Goal: Communication & Community: Share content

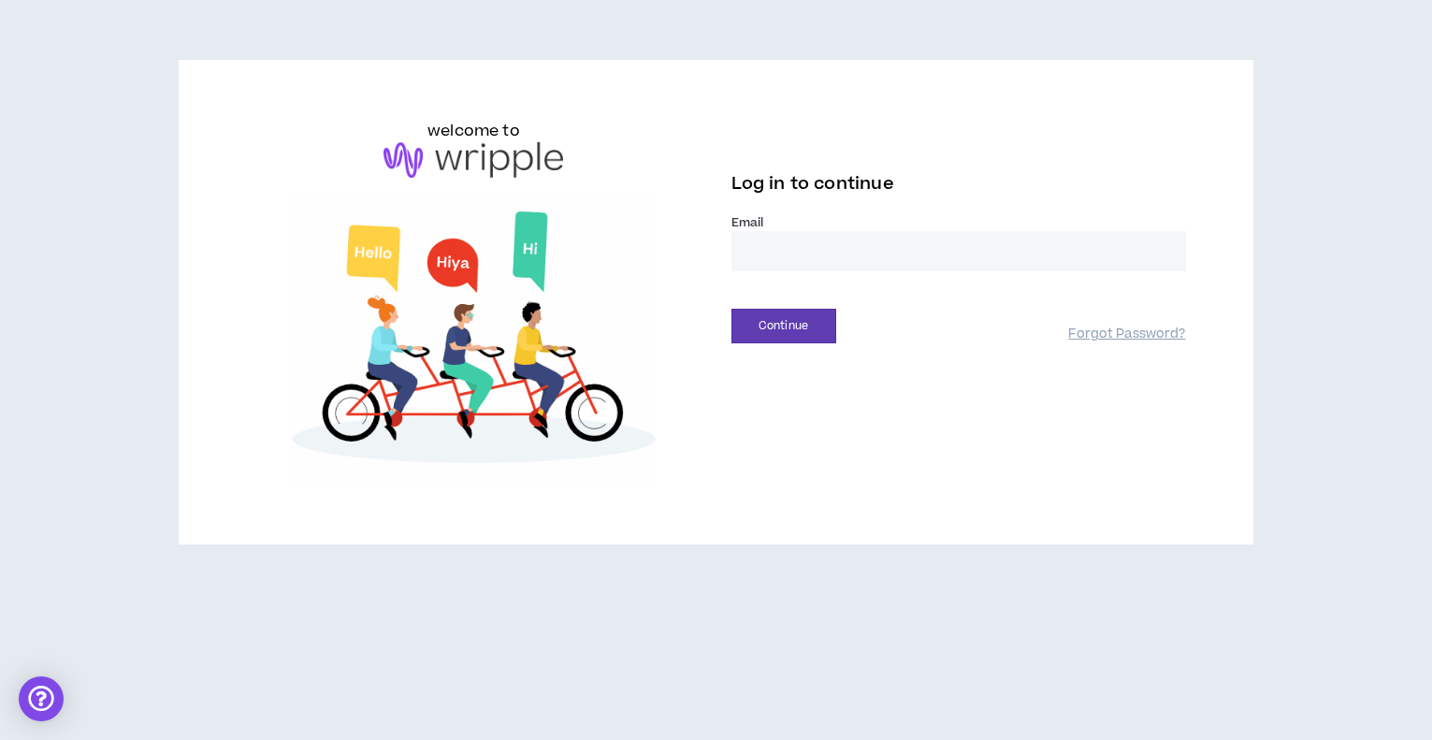
click at [787, 251] on input "email" at bounding box center [958, 251] width 455 height 40
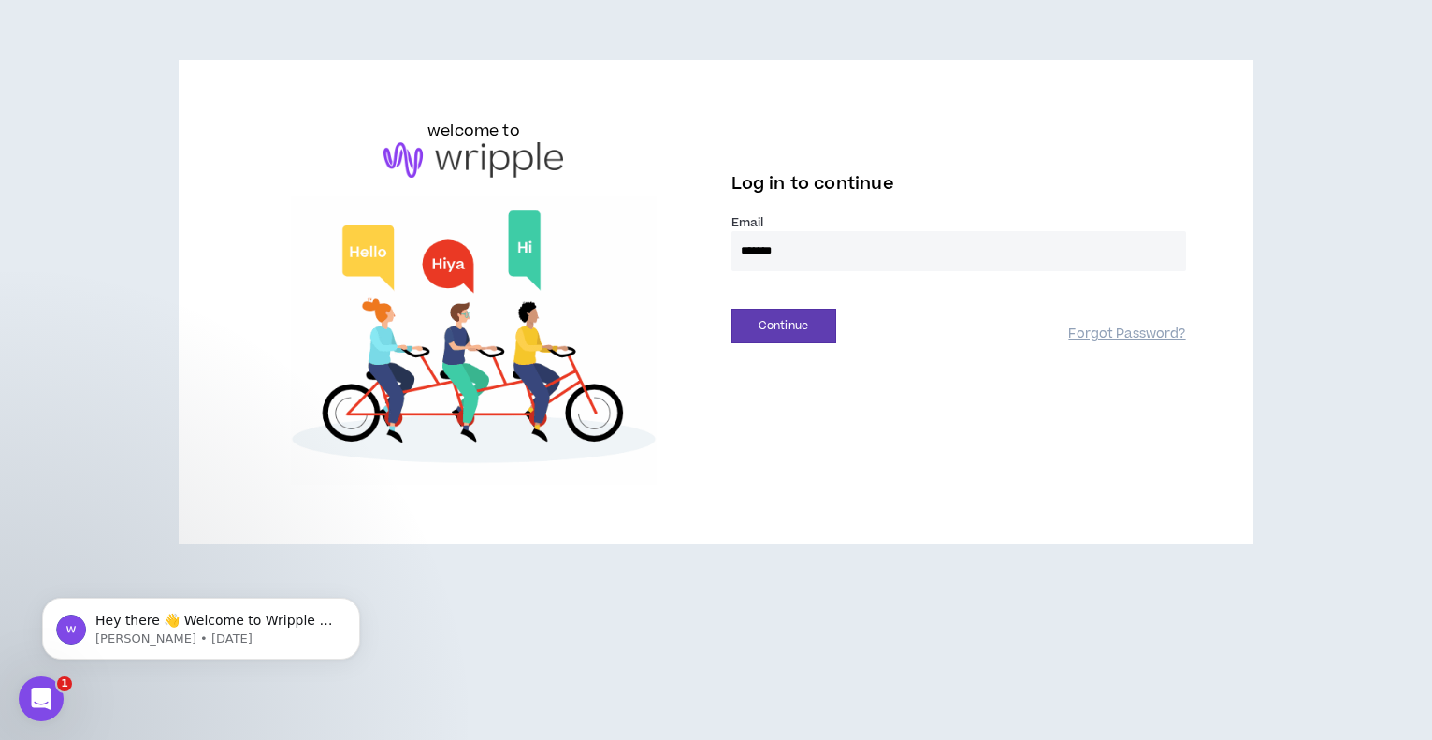
type input "**********"
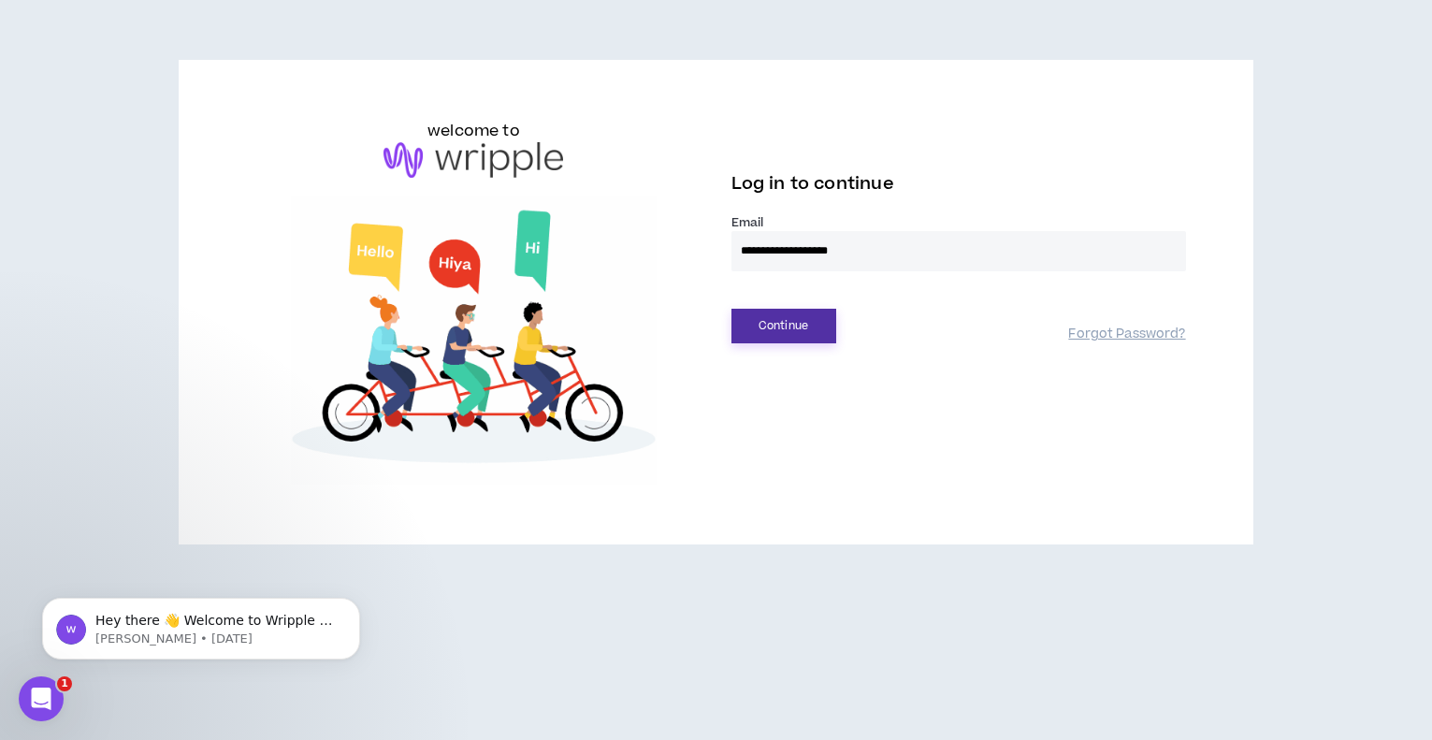
click at [798, 326] on button "Continue" at bounding box center [783, 326] width 105 height 35
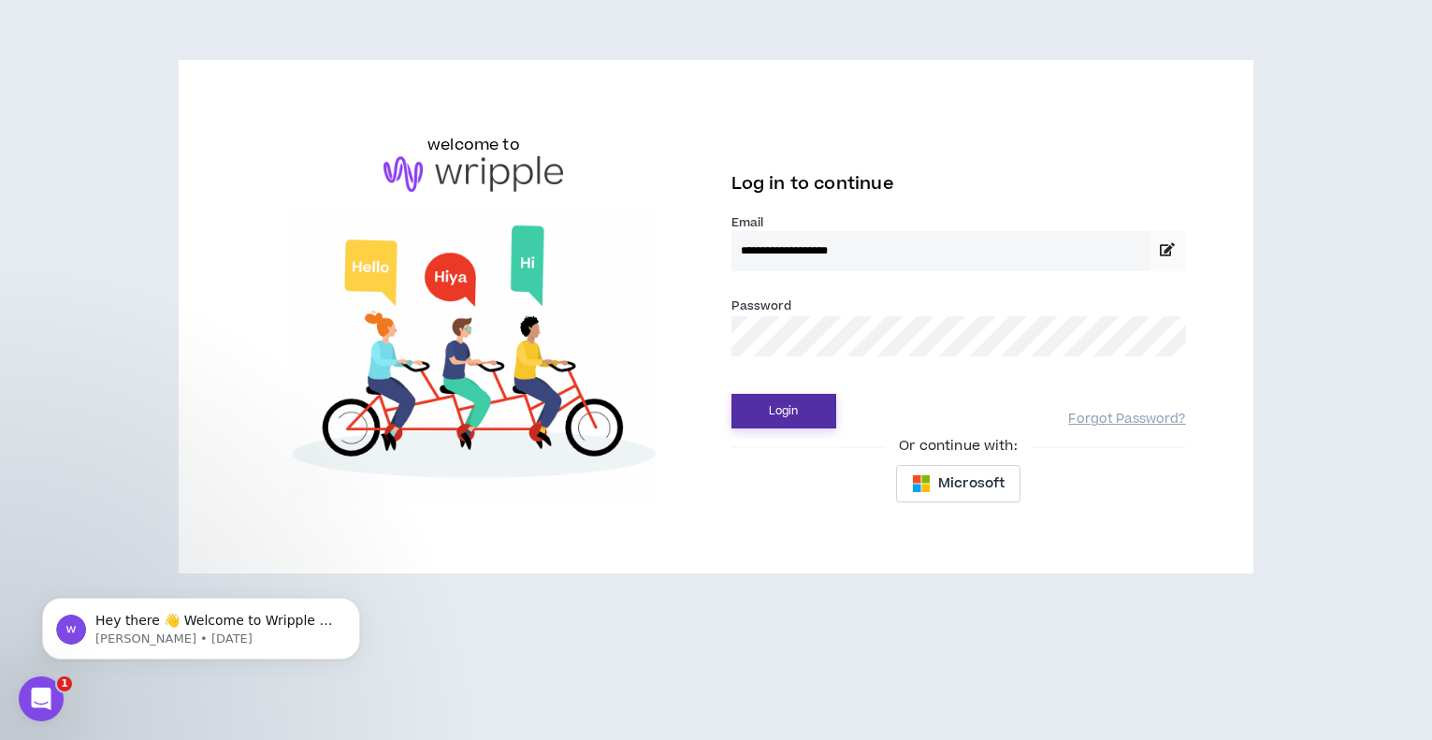
click at [731, 394] on button "Login" at bounding box center [783, 411] width 105 height 35
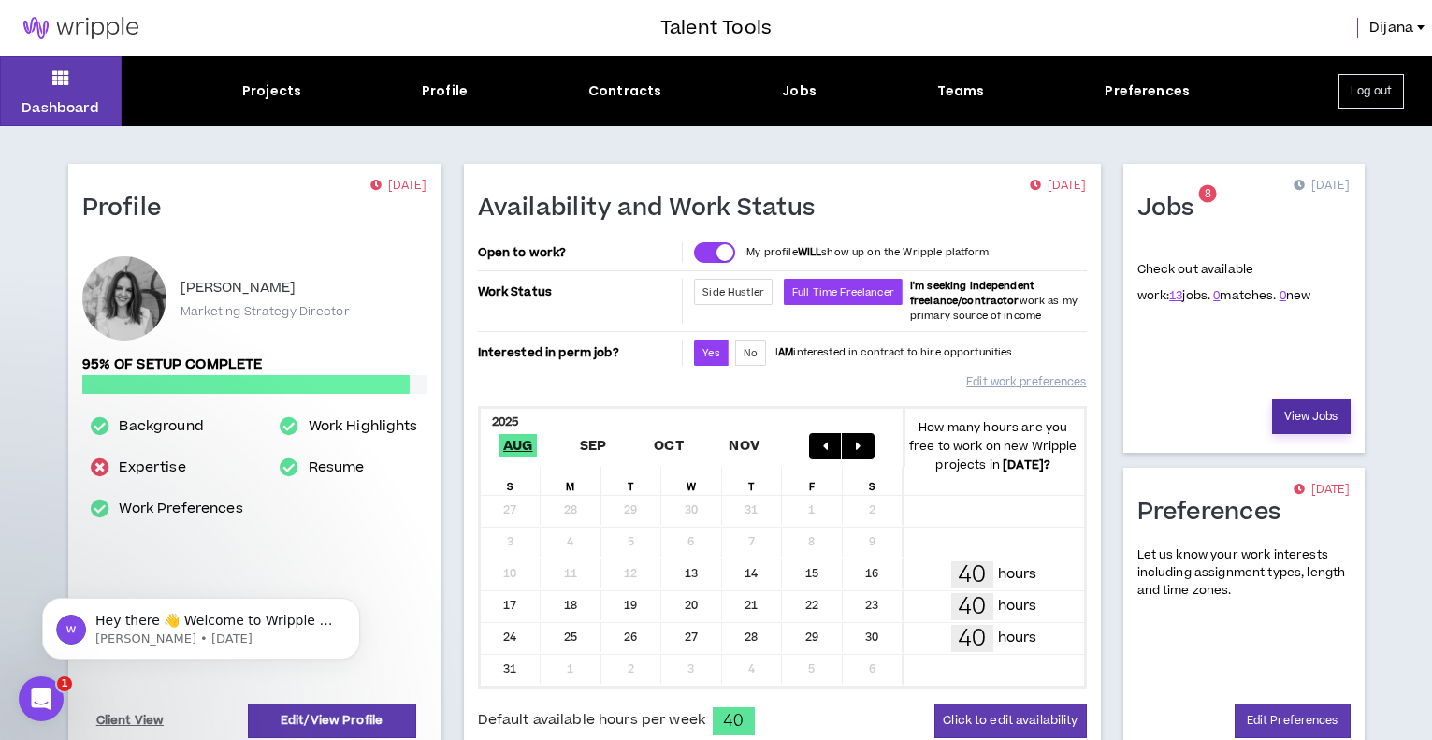
click at [1296, 410] on link "View Jobs" at bounding box center [1311, 416] width 79 height 35
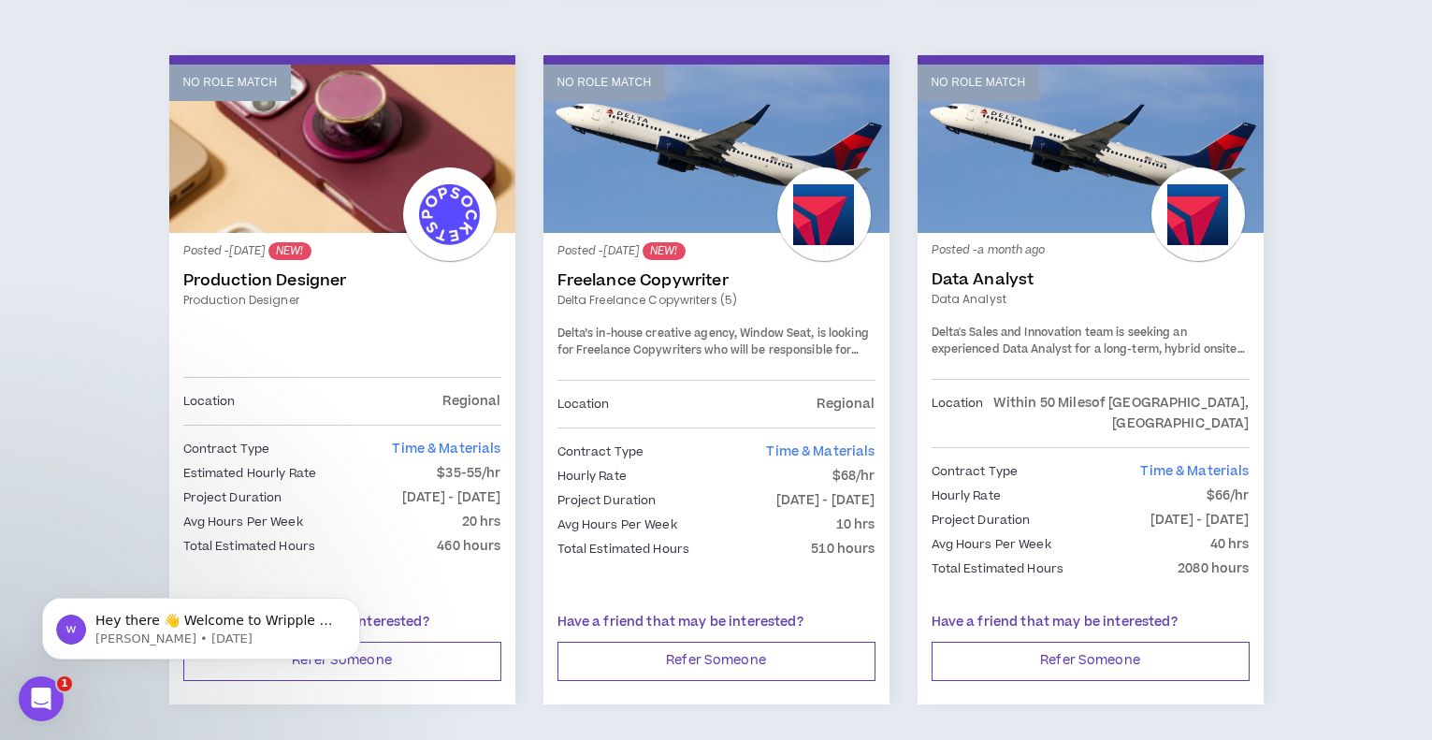
scroll to position [1703, 0]
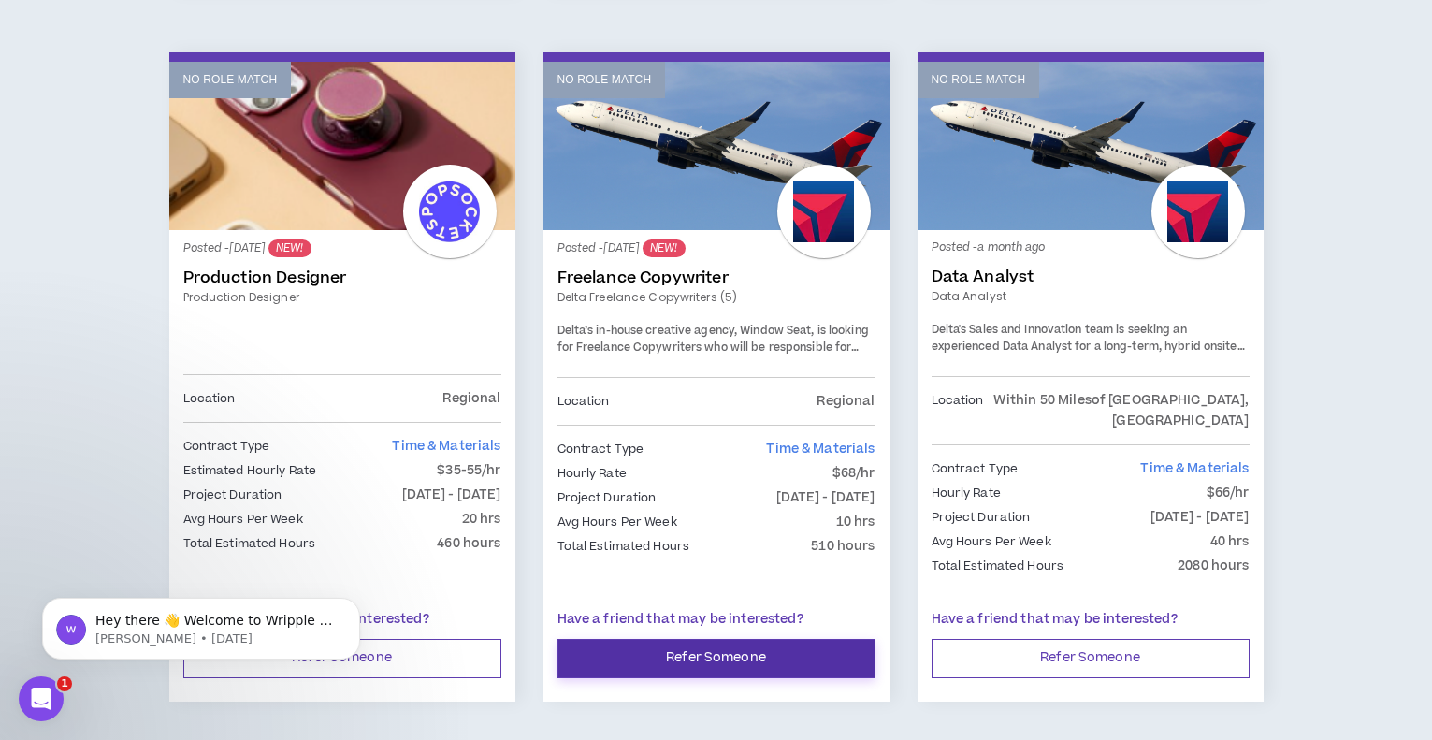
click at [718, 639] on button "Refer Someone" at bounding box center [716, 658] width 318 height 39
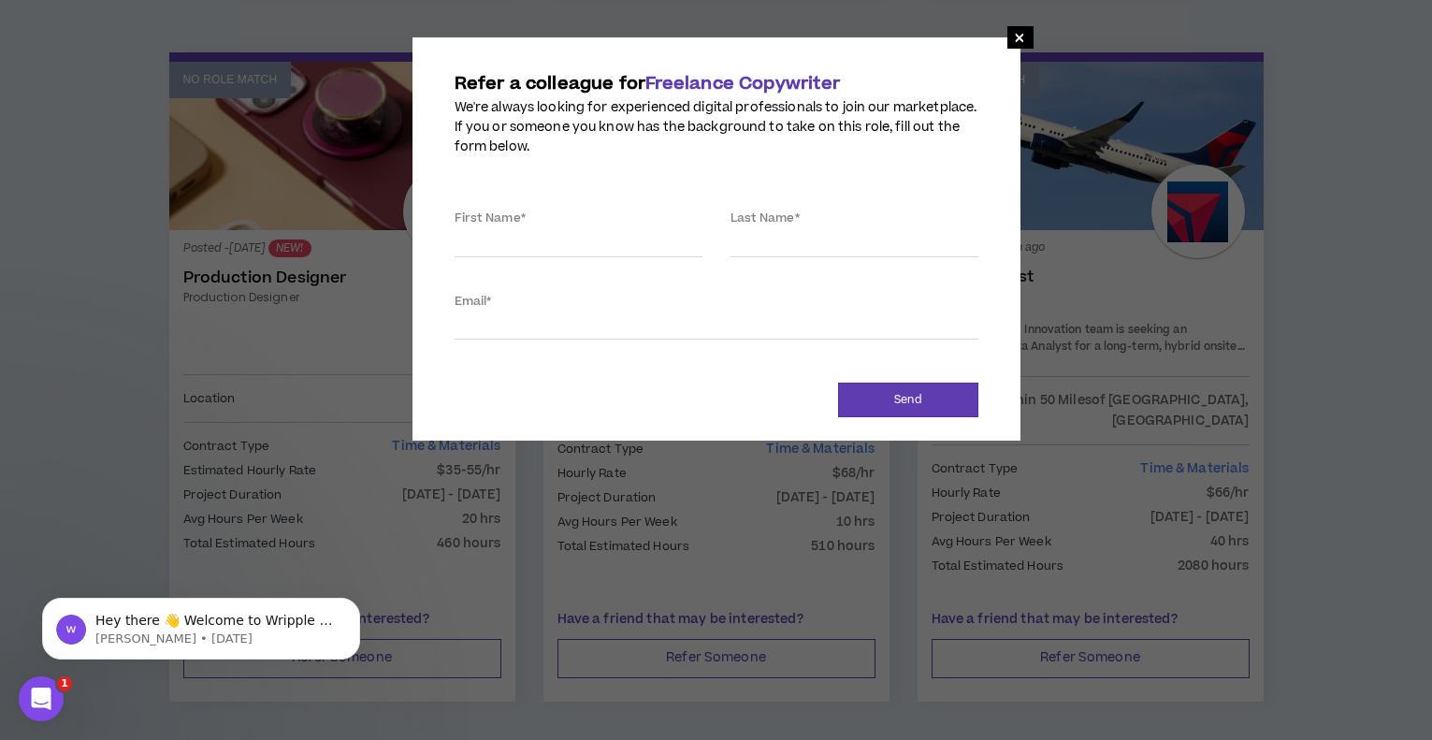
click at [524, 229] on label "First Name *" at bounding box center [490, 218] width 71 height 30
click at [524, 229] on input "First Name *" at bounding box center [579, 243] width 248 height 28
click at [508, 319] on input "Email *" at bounding box center [717, 325] width 524 height 28
paste input "[PERSON_NAME][EMAIL_ADDRESS][PERSON_NAME][DOMAIN_NAME]"
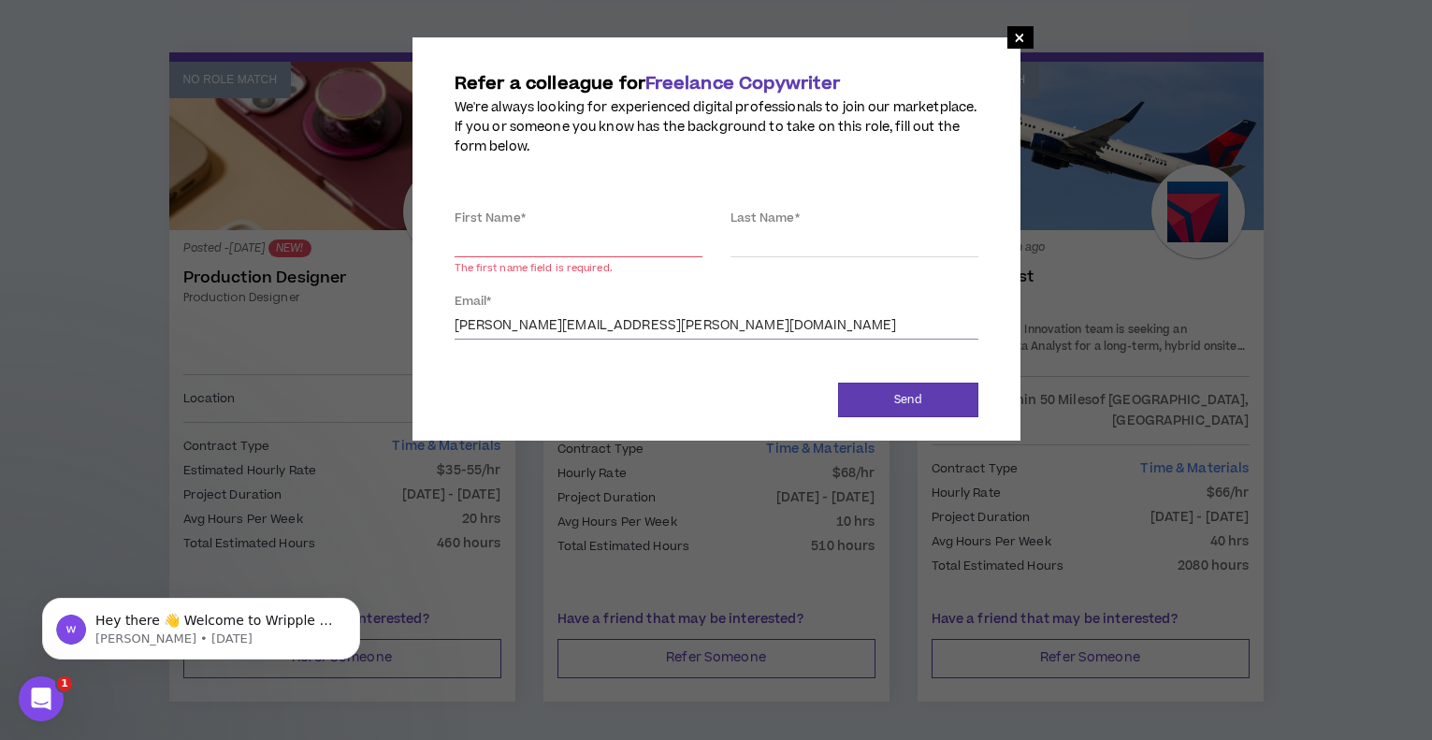
type input "[PERSON_NAME][EMAIL_ADDRESS][PERSON_NAME][DOMAIN_NAME]"
click at [511, 244] on input "First Name *" at bounding box center [579, 243] width 248 height 28
type input "[PERSON_NAME]"
click at [808, 236] on input "Last Name *" at bounding box center [855, 243] width 248 height 28
type input "[PERSON_NAME]"
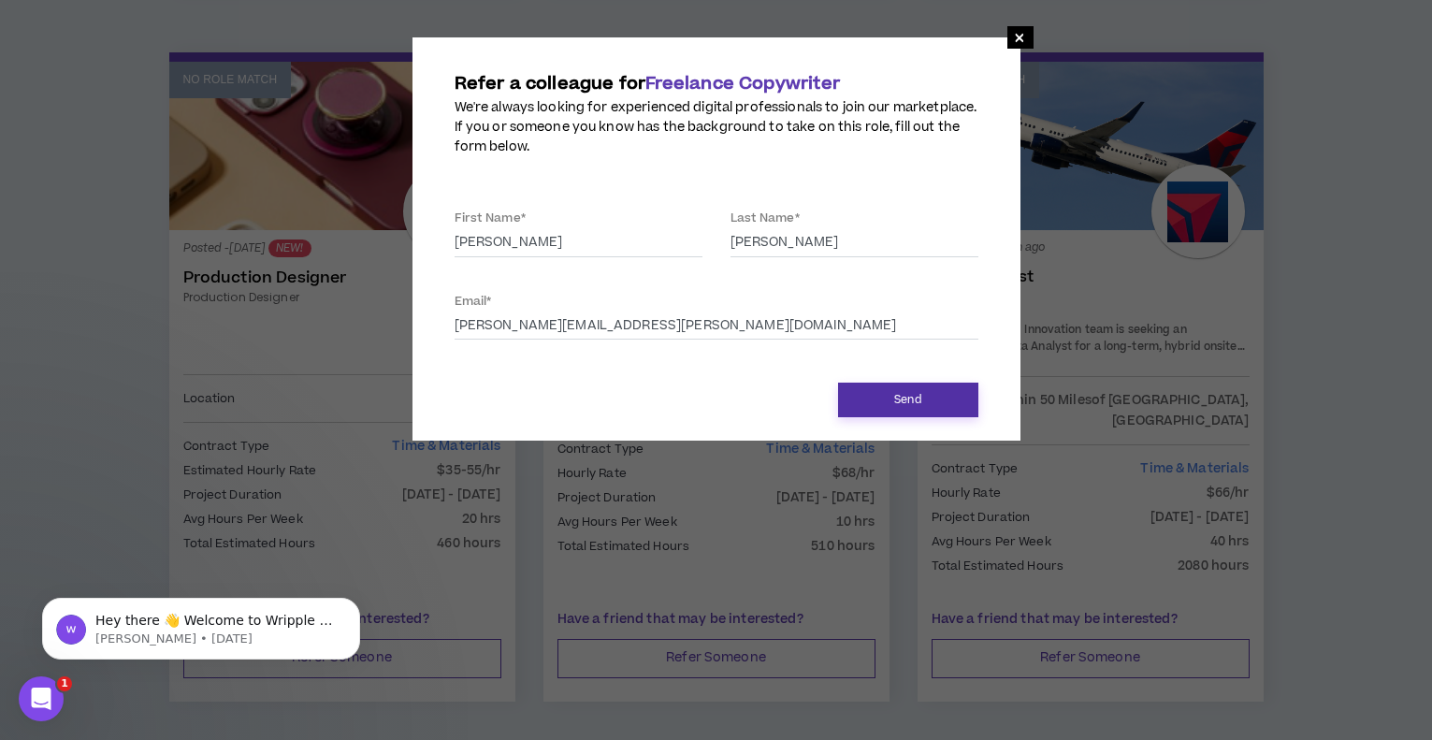
click at [929, 395] on button "Send" at bounding box center [908, 400] width 140 height 35
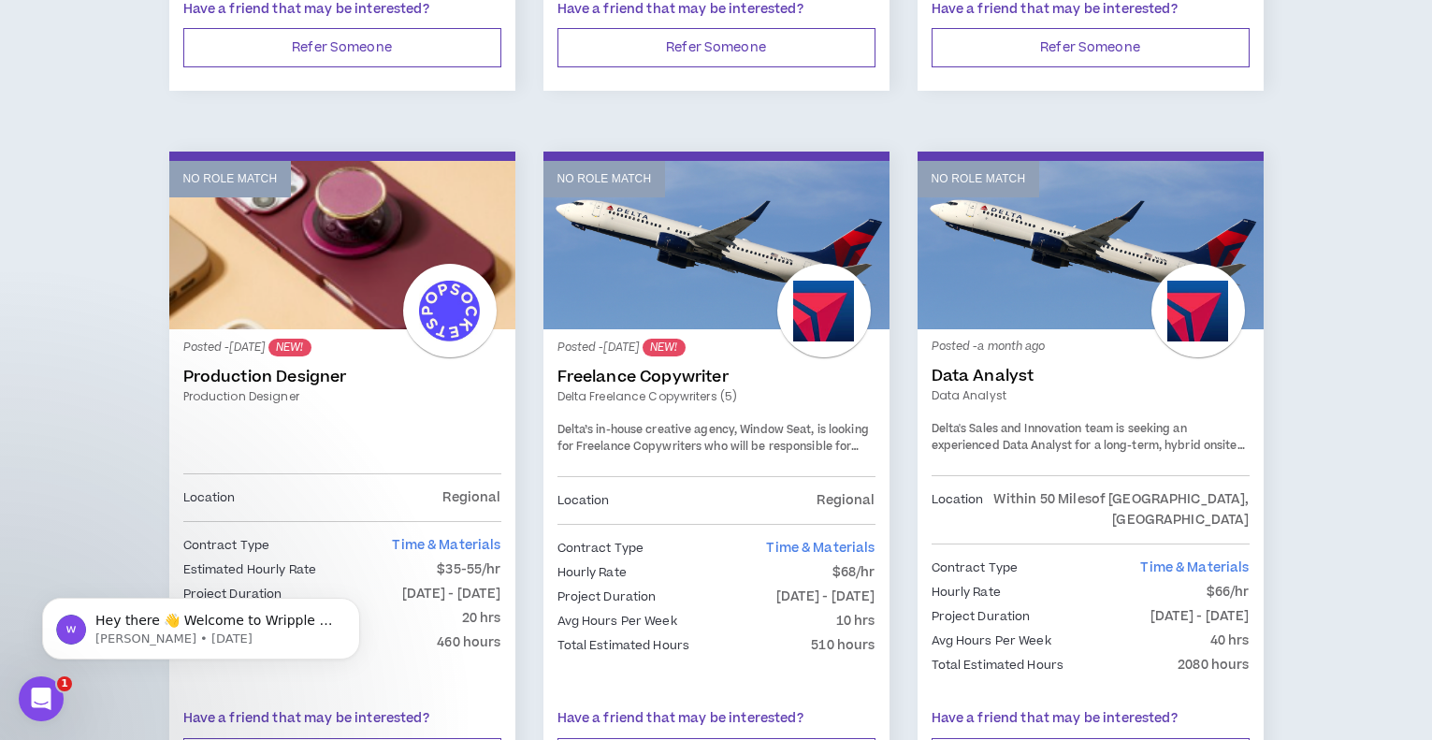
scroll to position [1622, 0]
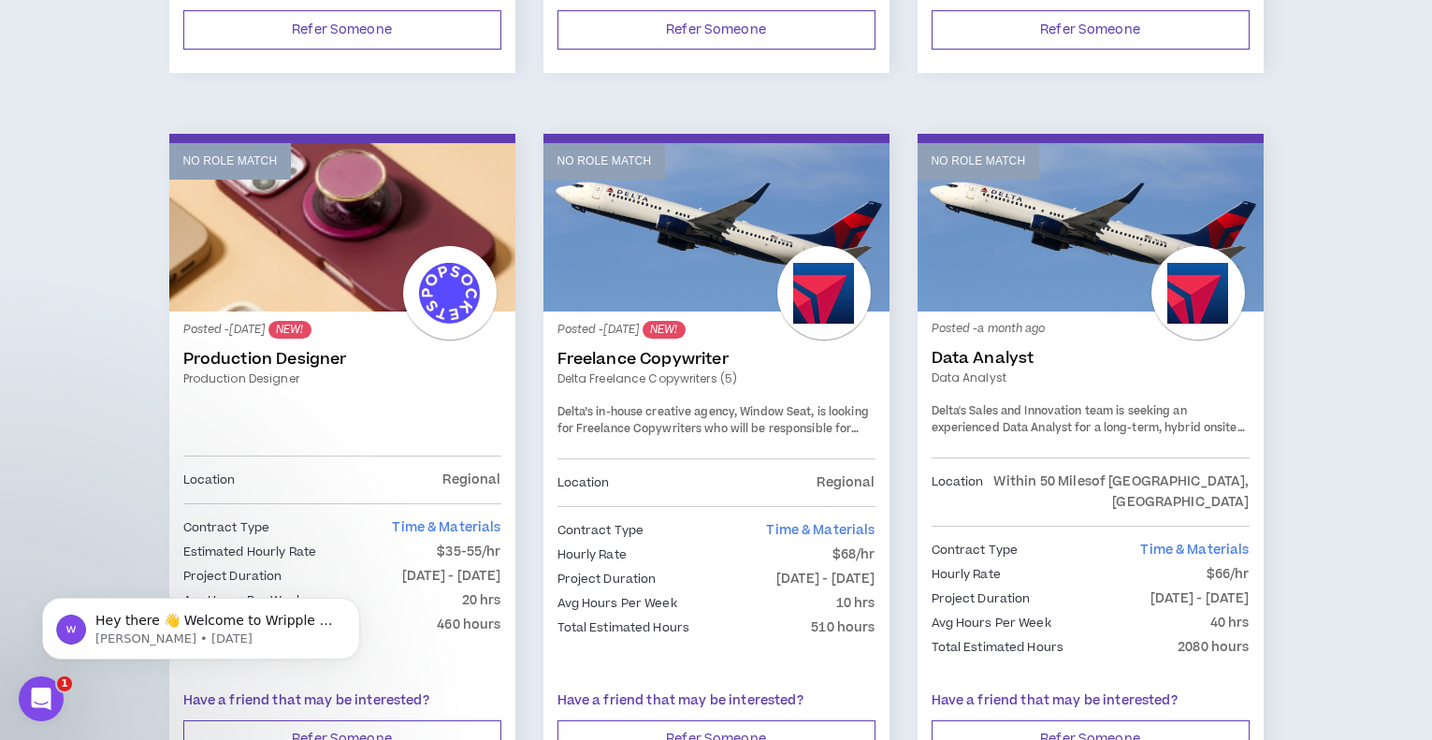
click at [639, 350] on link "Freelance Copywriter" at bounding box center [716, 359] width 318 height 19
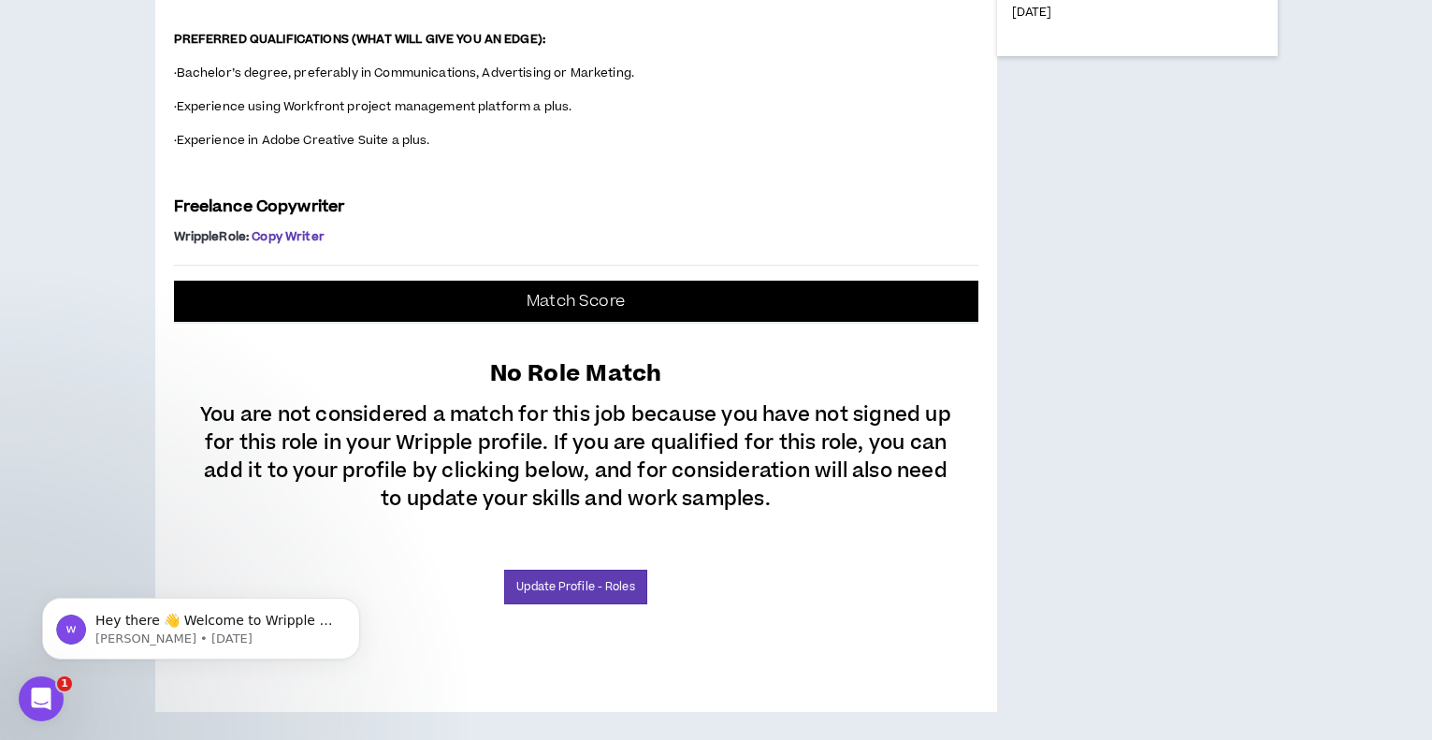
scroll to position [1542, 0]
